Goal: Find specific page/section: Find specific page/section

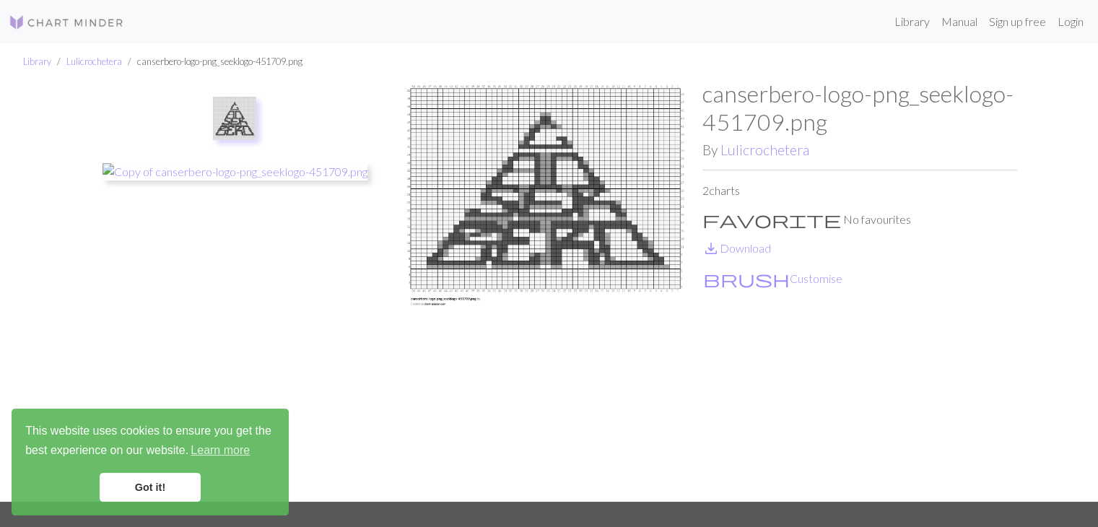
click at [531, 191] on img at bounding box center [545, 290] width 315 height 421
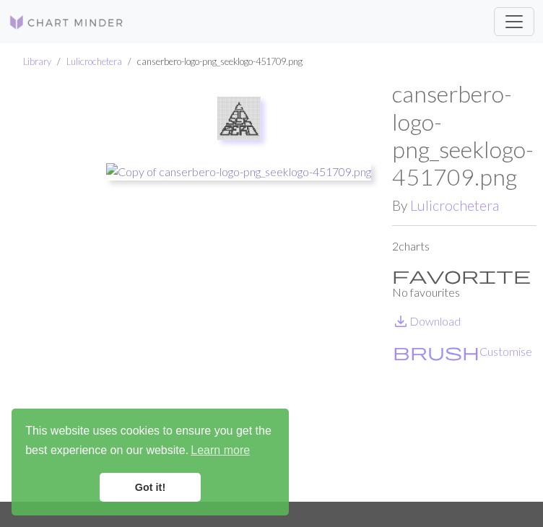
click at [185, 171] on img at bounding box center [238, 171] width 265 height 17
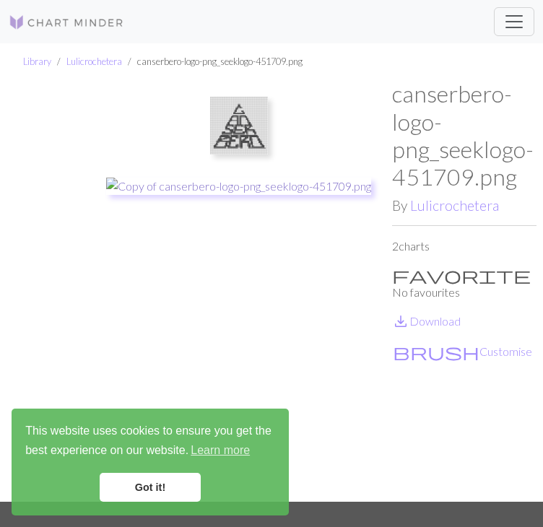
click at [199, 183] on img at bounding box center [238, 186] width 265 height 17
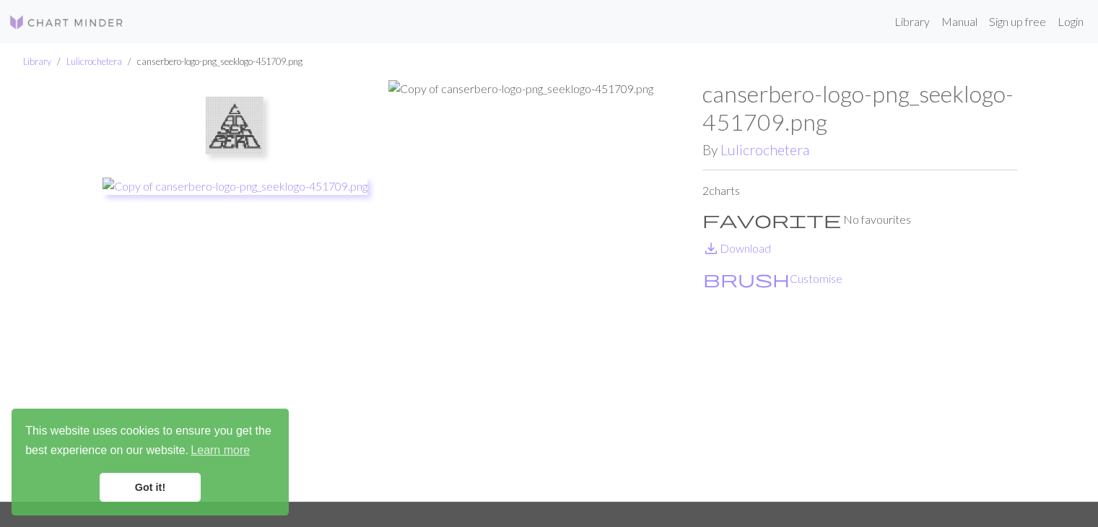
click at [240, 104] on img at bounding box center [235, 126] width 58 height 58
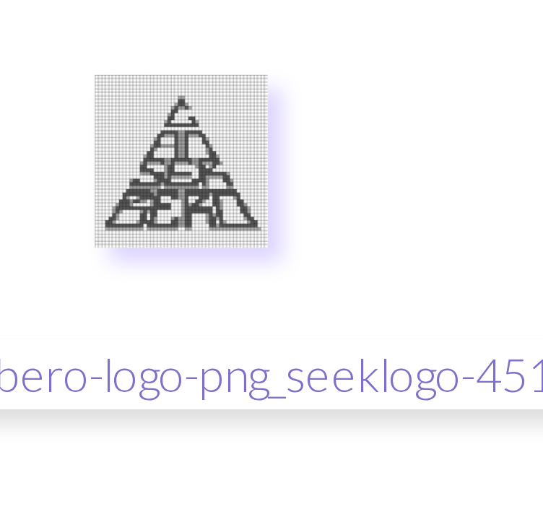
click at [240, 173] on img at bounding box center [238, 171] width 265 height 17
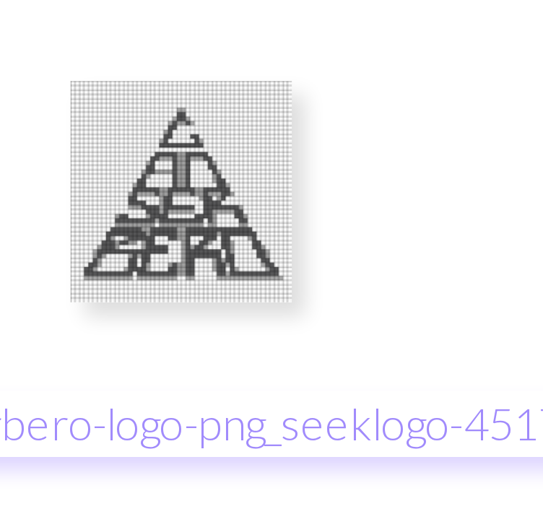
click at [278, 155] on li at bounding box center [239, 126] width 284 height 68
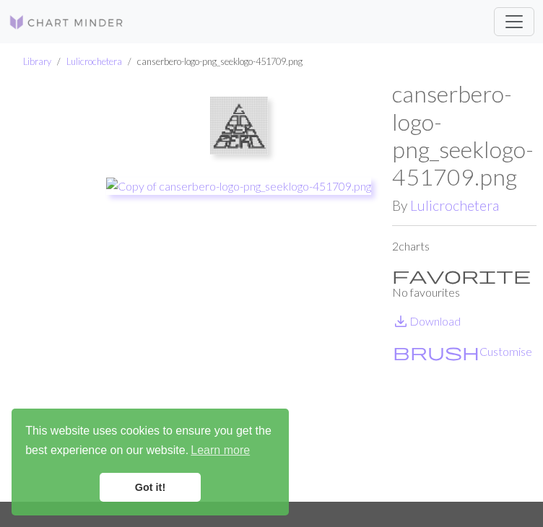
click at [223, 112] on img at bounding box center [239, 126] width 58 height 58
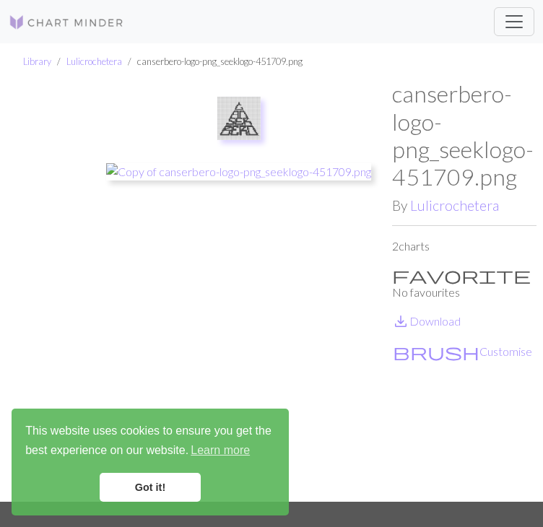
click at [242, 128] on img at bounding box center [238, 118] width 43 height 43
click at [203, 168] on img at bounding box center [238, 171] width 265 height 17
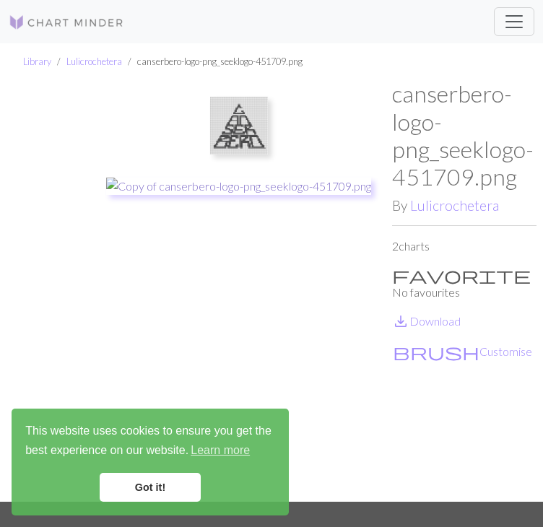
click at [209, 190] on img at bounding box center [238, 186] width 265 height 17
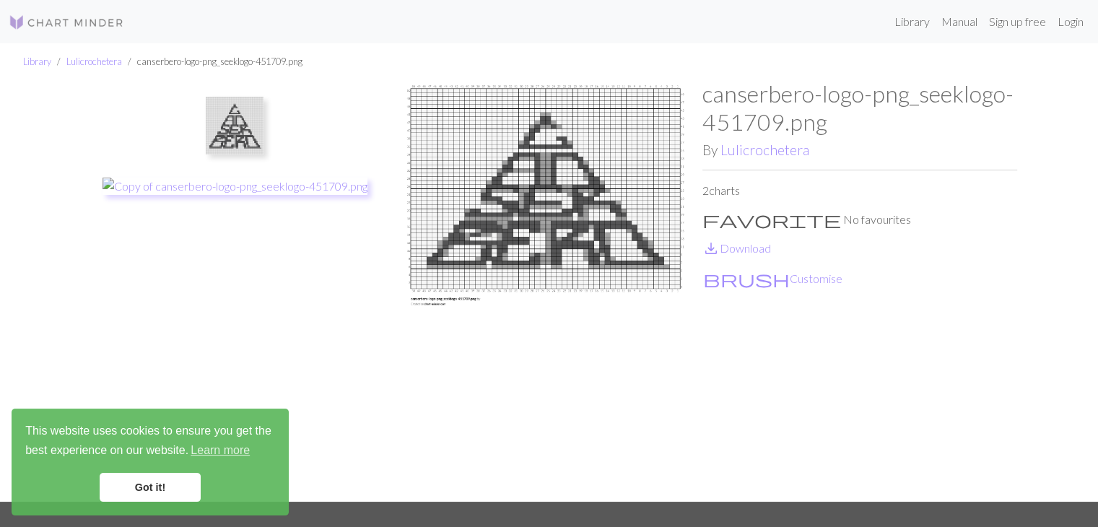
click at [243, 126] on img at bounding box center [235, 126] width 58 height 58
